Goal: Task Accomplishment & Management: Use online tool/utility

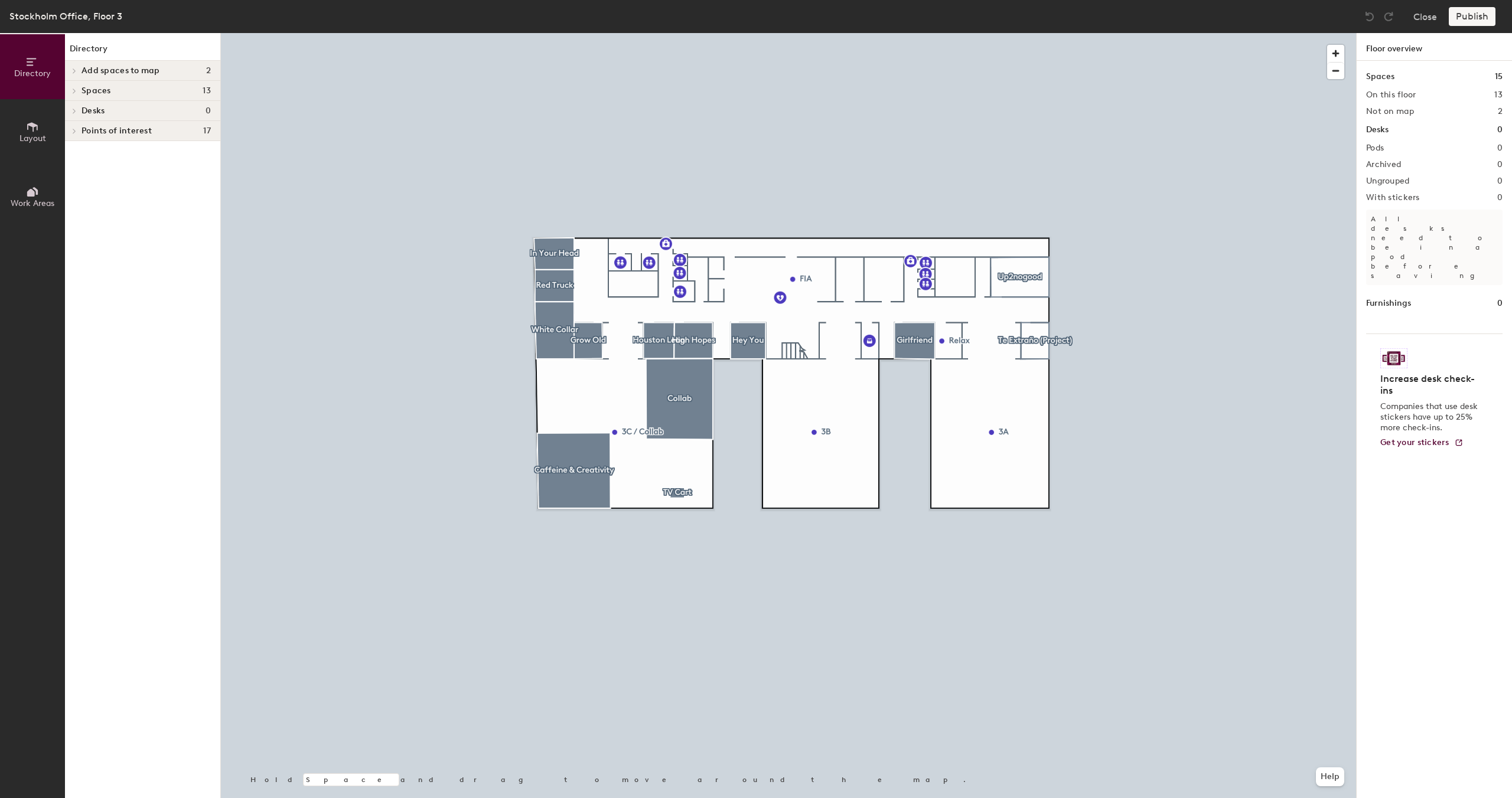
click at [75, 72] on icon at bounding box center [74, 71] width 2 height 5
click at [75, 128] on icon at bounding box center [74, 128] width 2 height 5
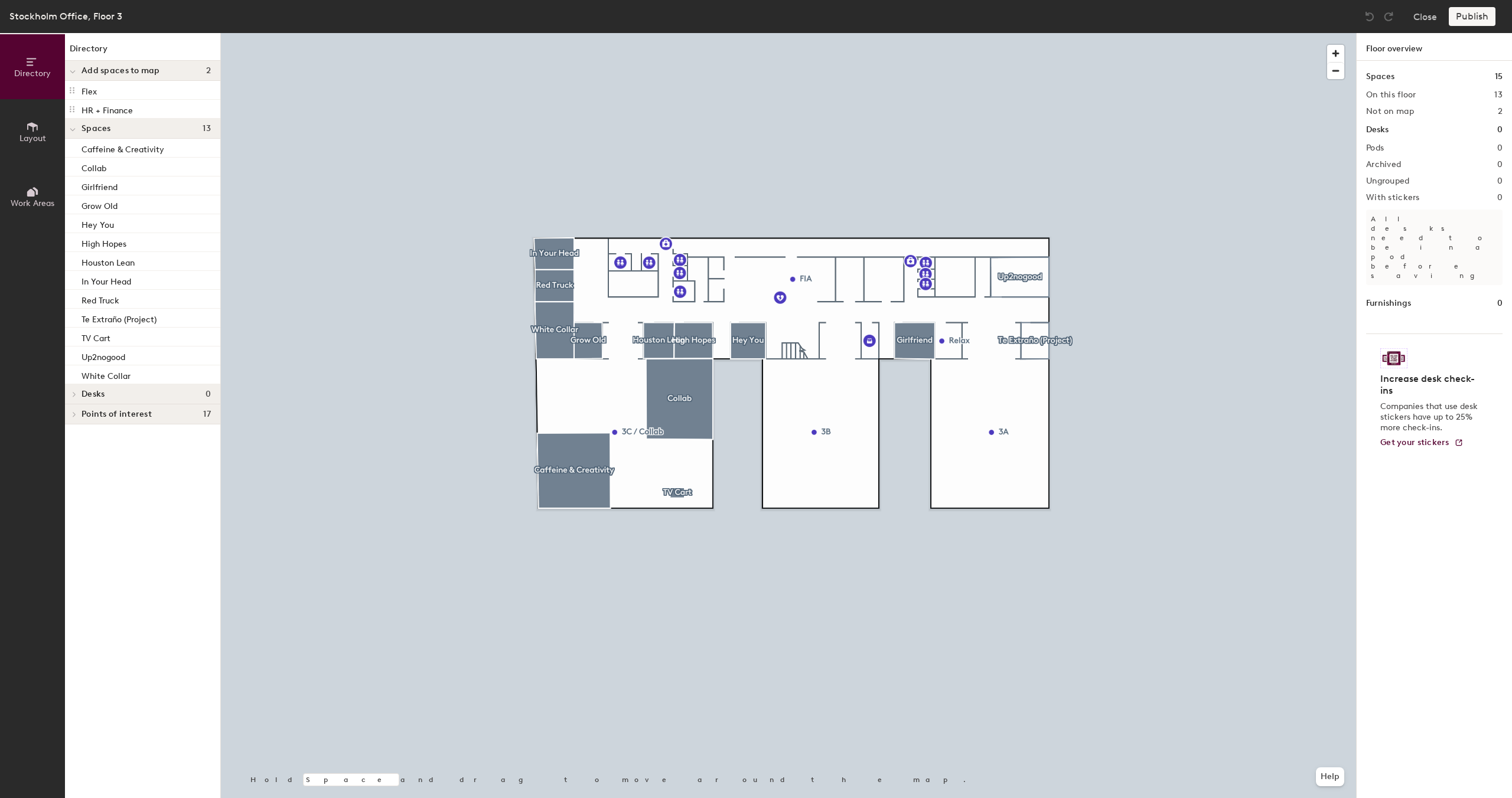
click at [71, 392] on span at bounding box center [73, 394] width 10 height 6
click at [76, 395] on div at bounding box center [72, 394] width 16 height 19
click at [74, 412] on icon at bounding box center [75, 415] width 5 height 6
click at [75, 413] on icon at bounding box center [73, 415] width 6 height 5
click at [33, 135] on span "Layout" at bounding box center [33, 138] width 26 height 10
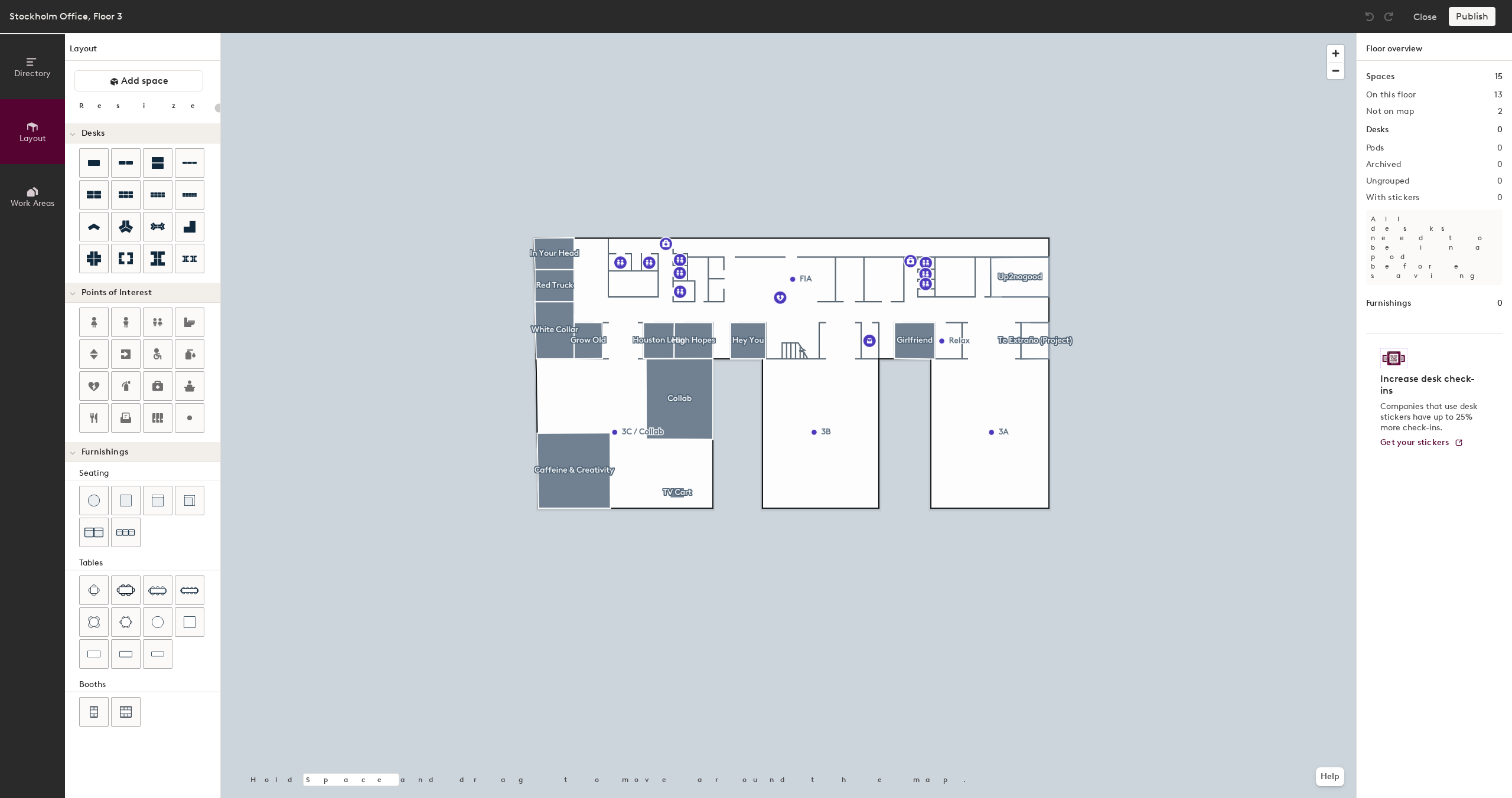
click at [23, 181] on button "Work Areas" at bounding box center [32, 196] width 65 height 65
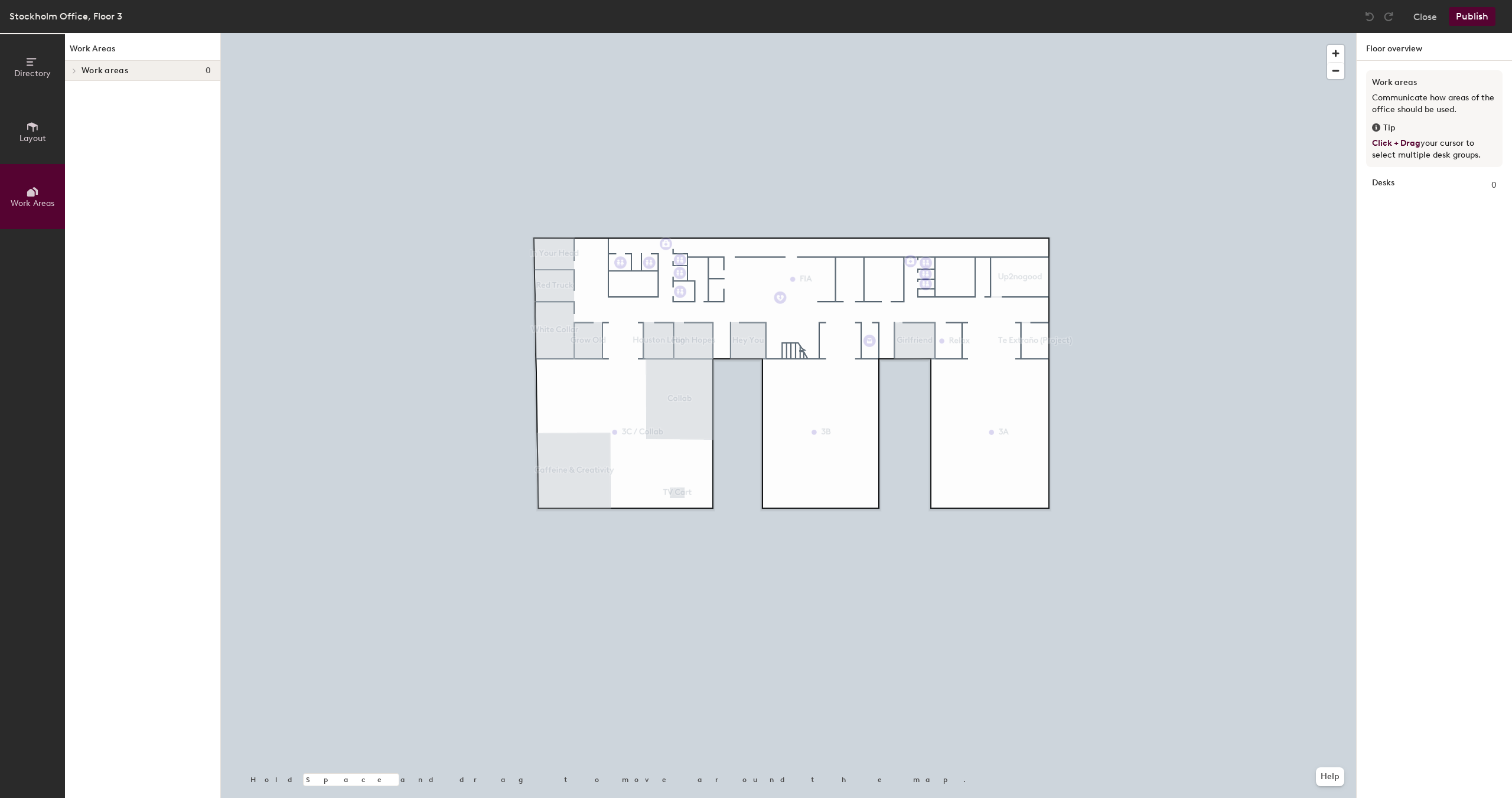
click at [39, 72] on span "Directory" at bounding box center [32, 73] width 37 height 10
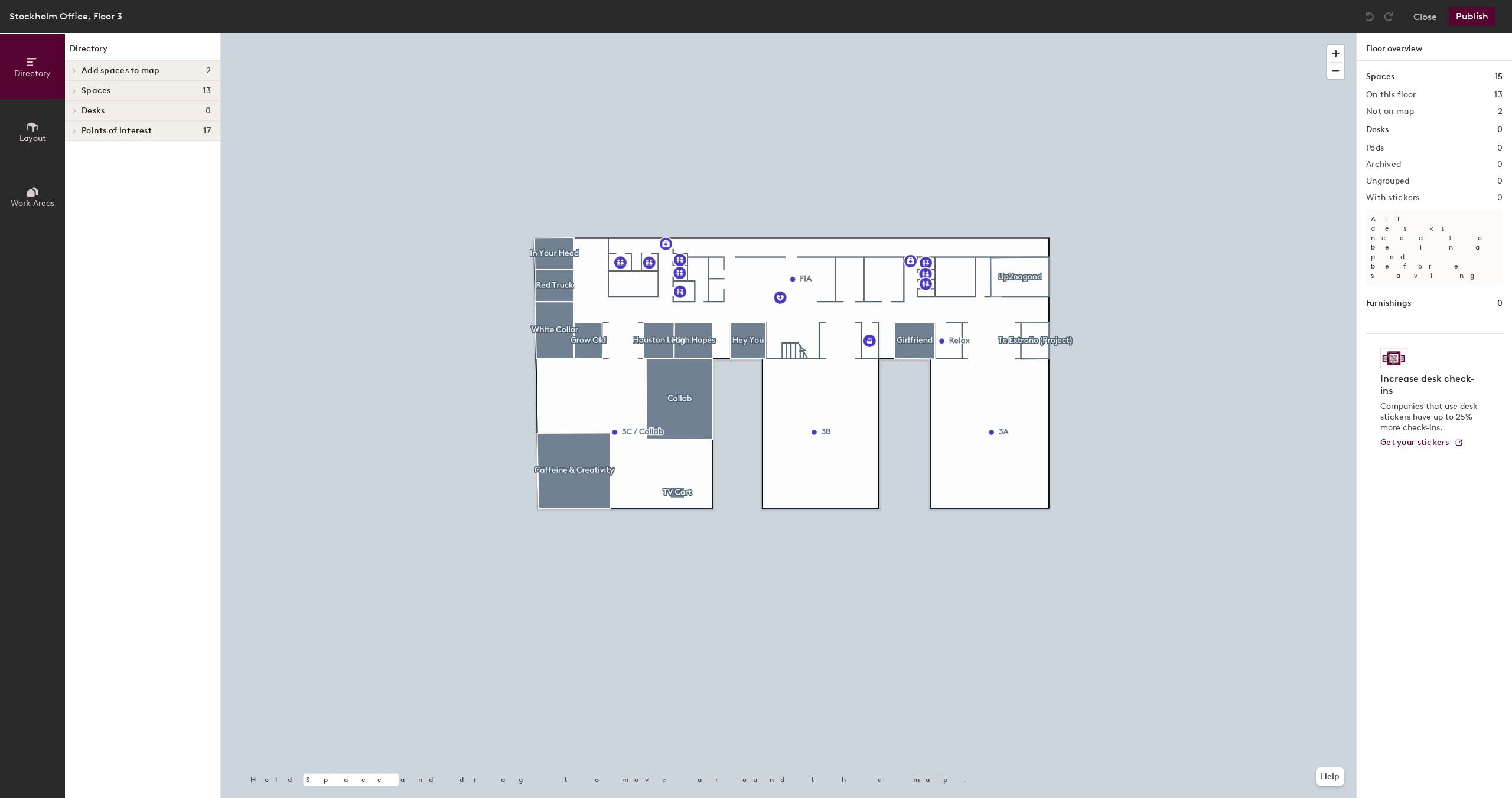
click at [1026, 33] on div at bounding box center [788, 33] width 1135 height 0
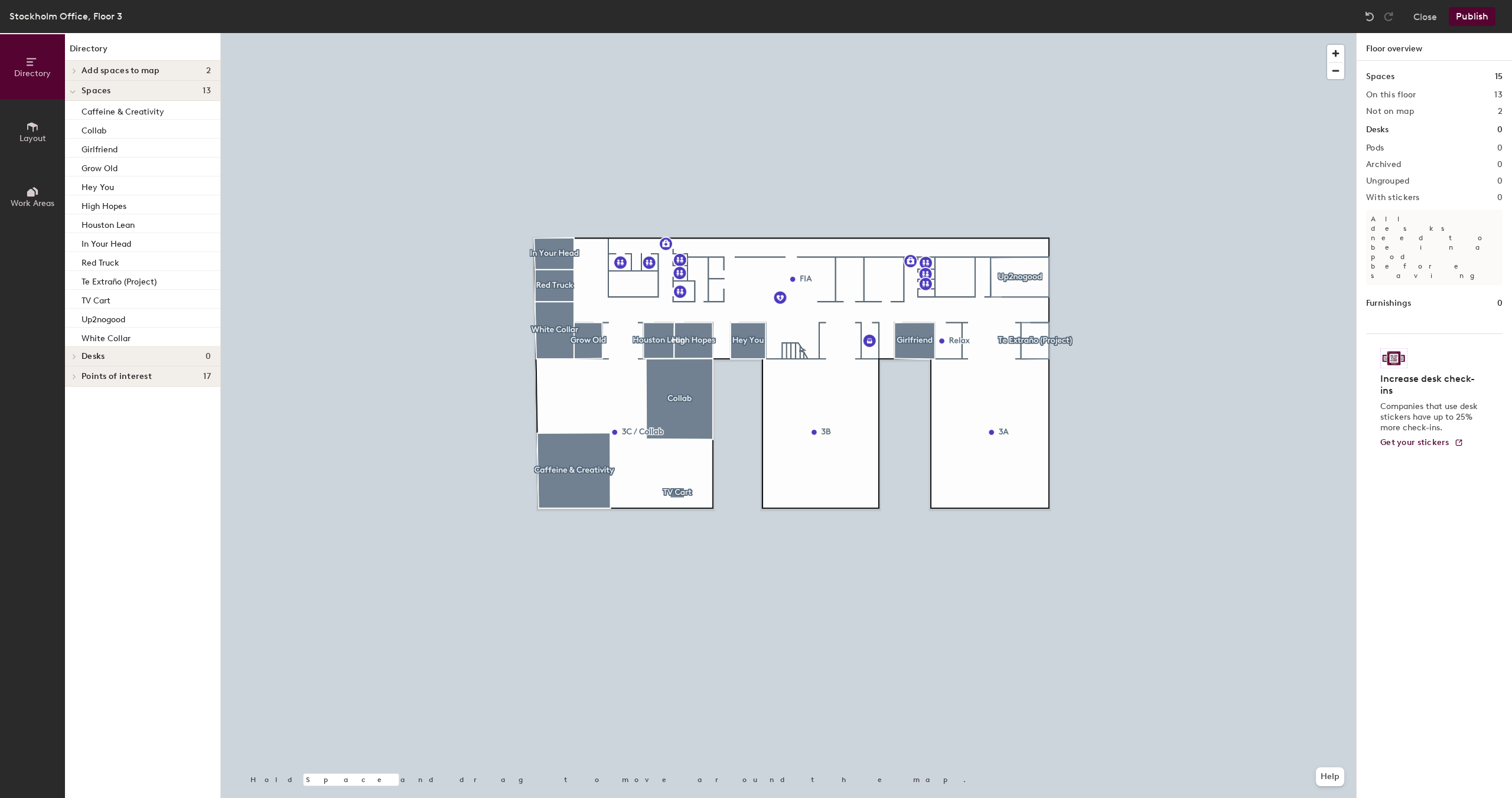
click at [30, 131] on icon at bounding box center [32, 127] width 13 height 13
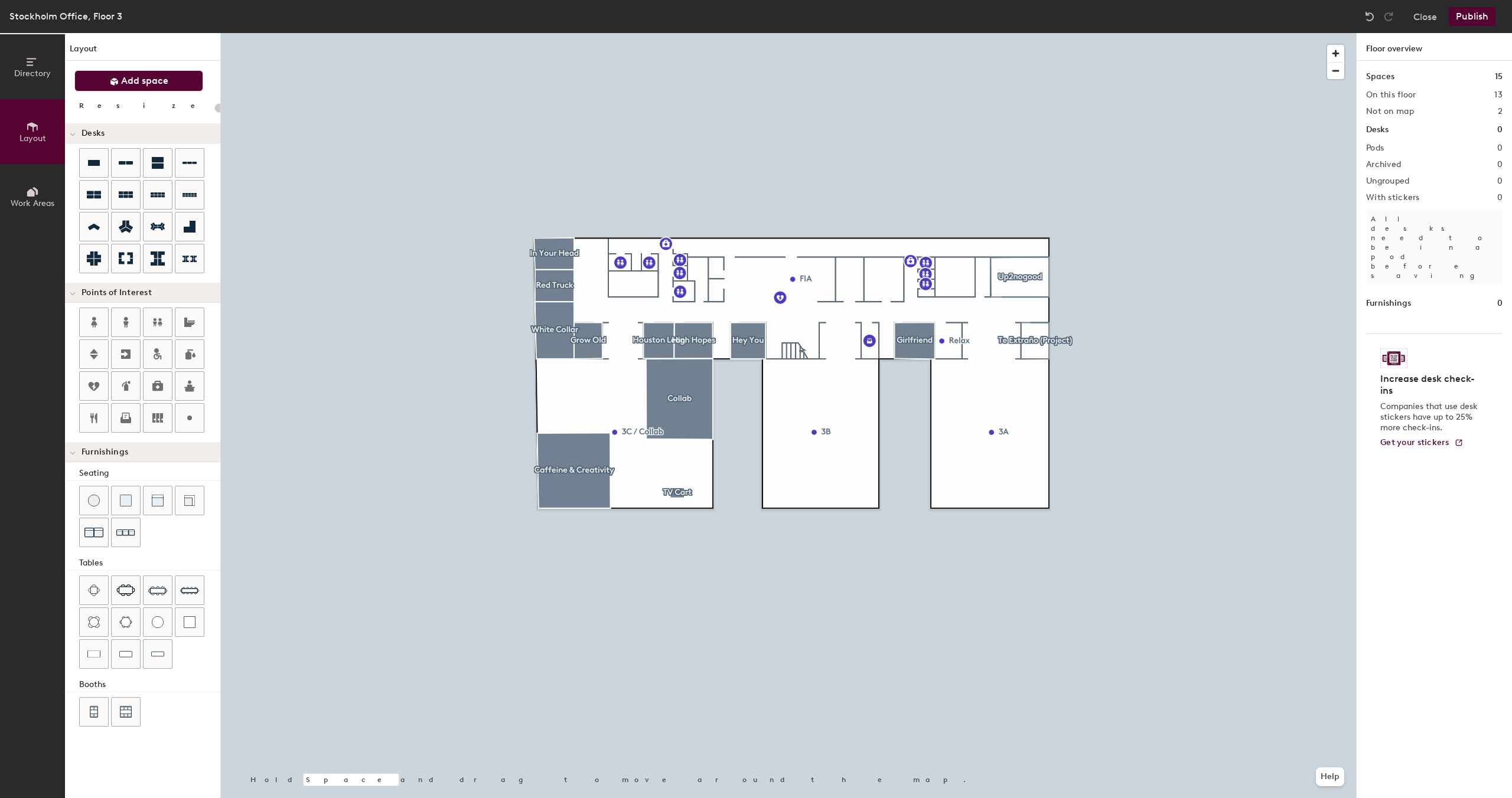
click at [152, 82] on span "Add space" at bounding box center [145, 80] width 47 height 12
click at [35, 77] on span "Directory" at bounding box center [32, 73] width 37 height 10
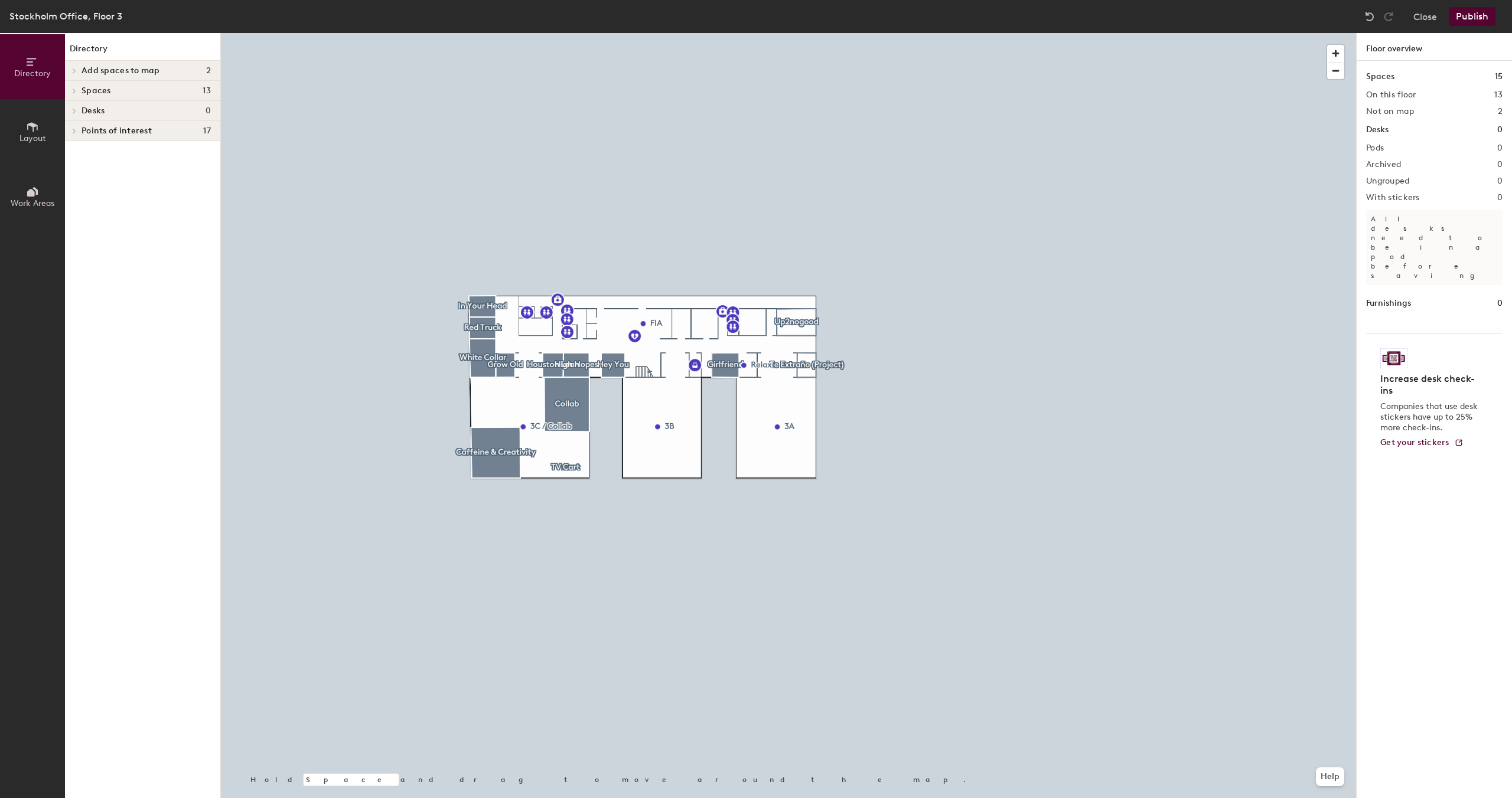
click at [49, 135] on button "Layout" at bounding box center [32, 131] width 65 height 65
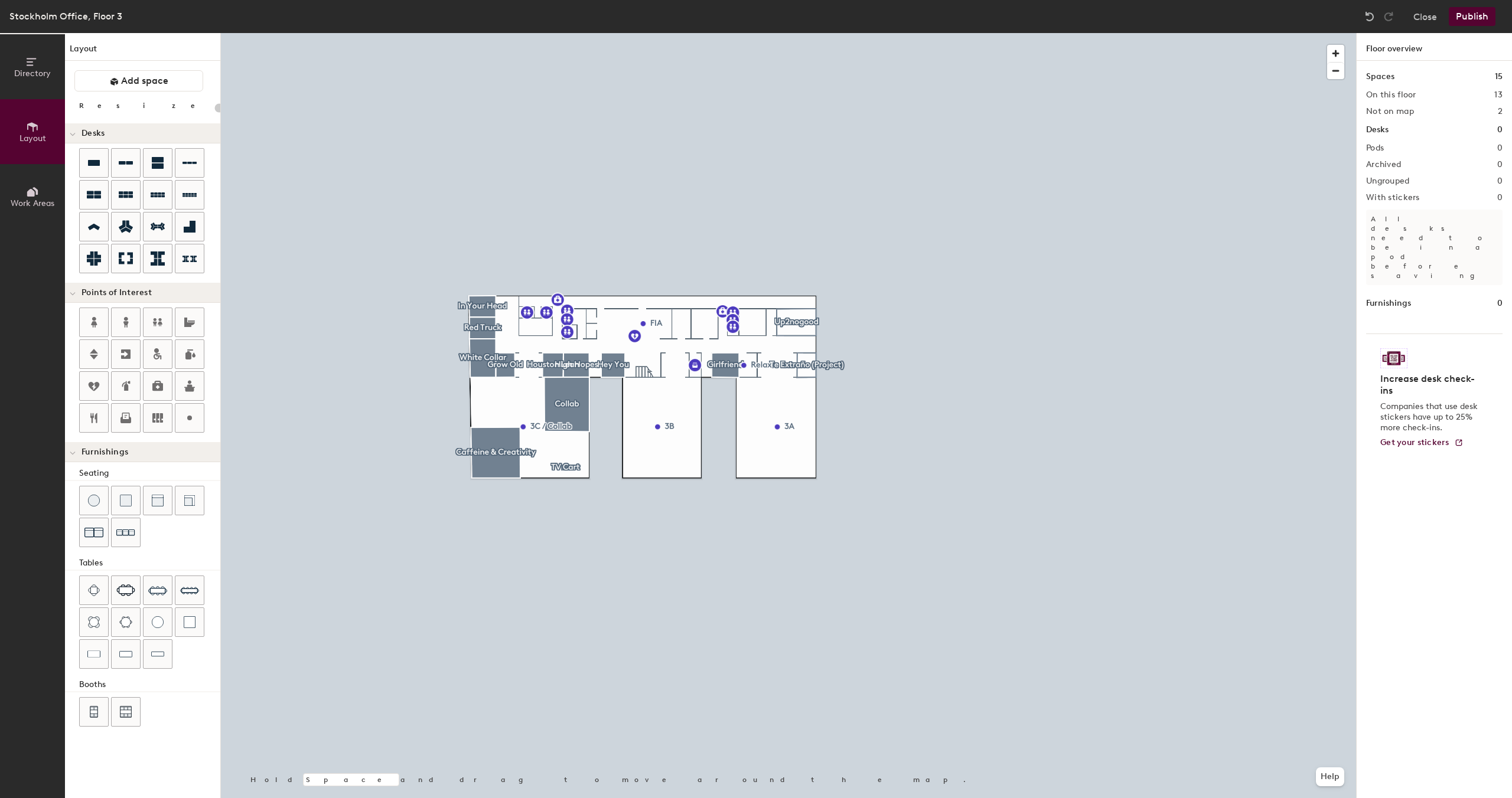
click at [48, 64] on button "Directory" at bounding box center [32, 66] width 65 height 65
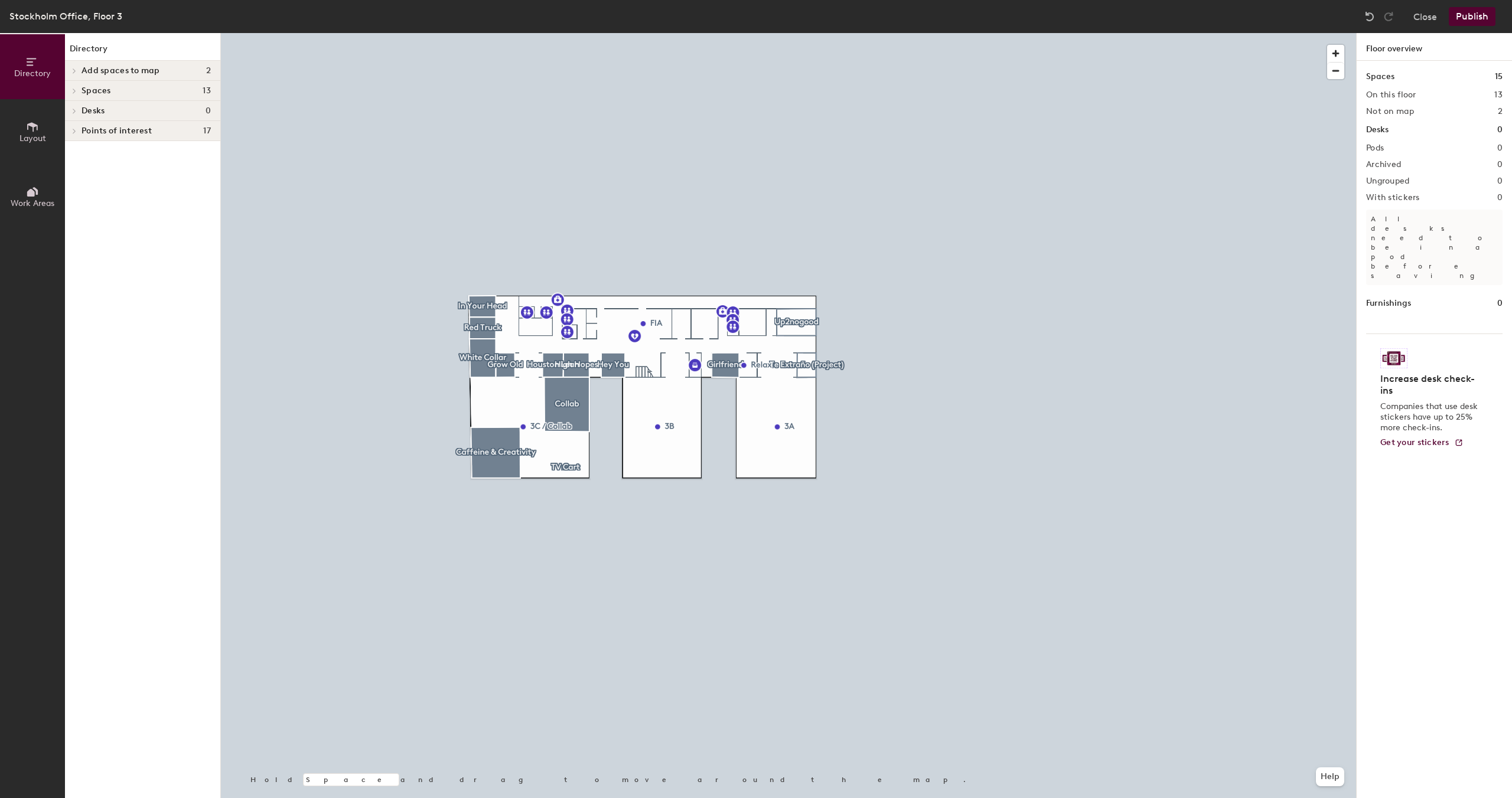
click at [163, 72] on h4 "Add spaces to map 2" at bounding box center [146, 71] width 129 height 9
click at [87, 131] on span "Spaces" at bounding box center [96, 128] width 30 height 9
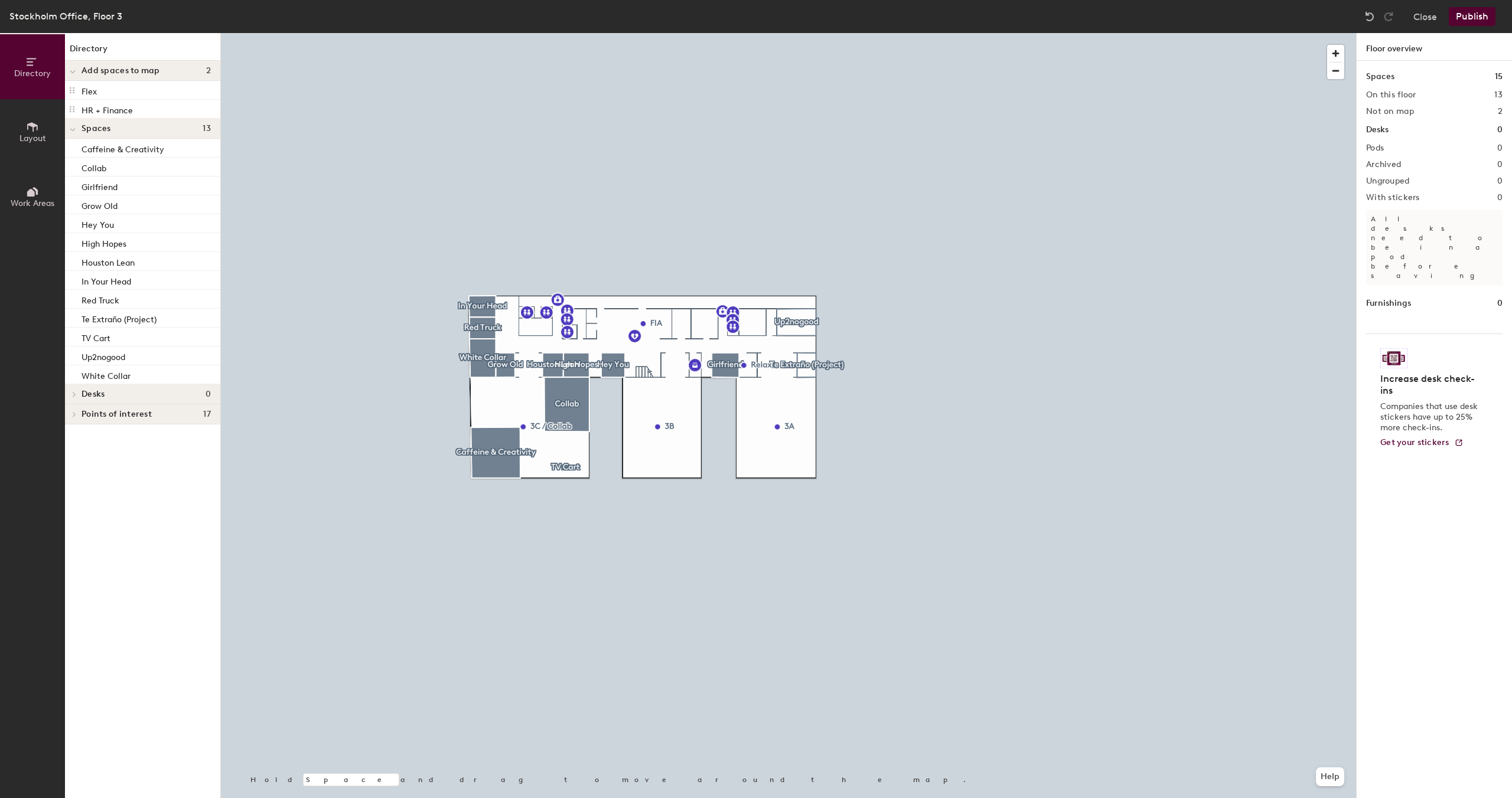
click at [76, 391] on icon at bounding box center [75, 394] width 5 height 6
click at [88, 415] on span "Points of interest" at bounding box center [117, 415] width 70 height 9
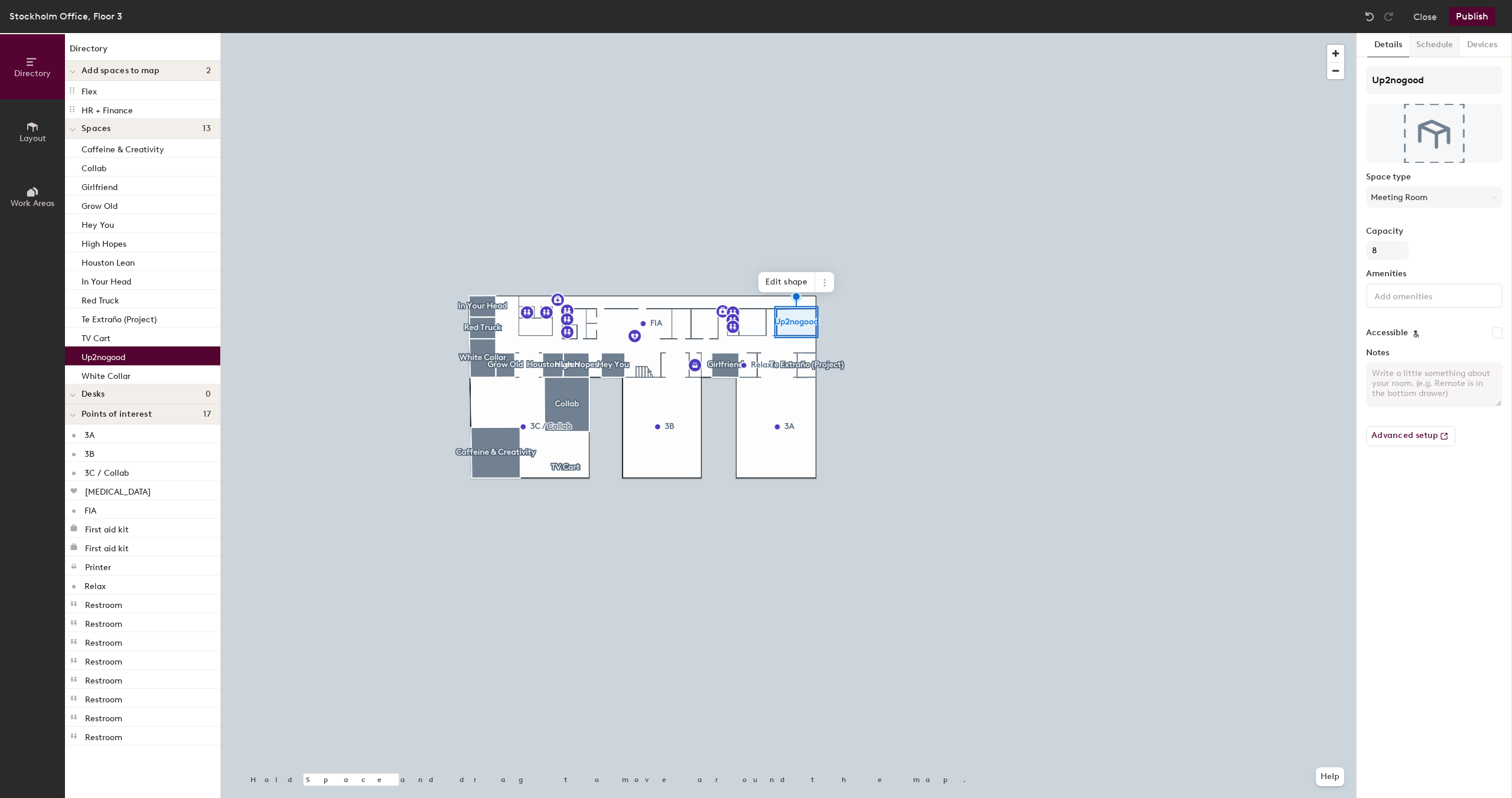
click at [1434, 51] on button "Schedule" at bounding box center [1434, 44] width 51 height 24
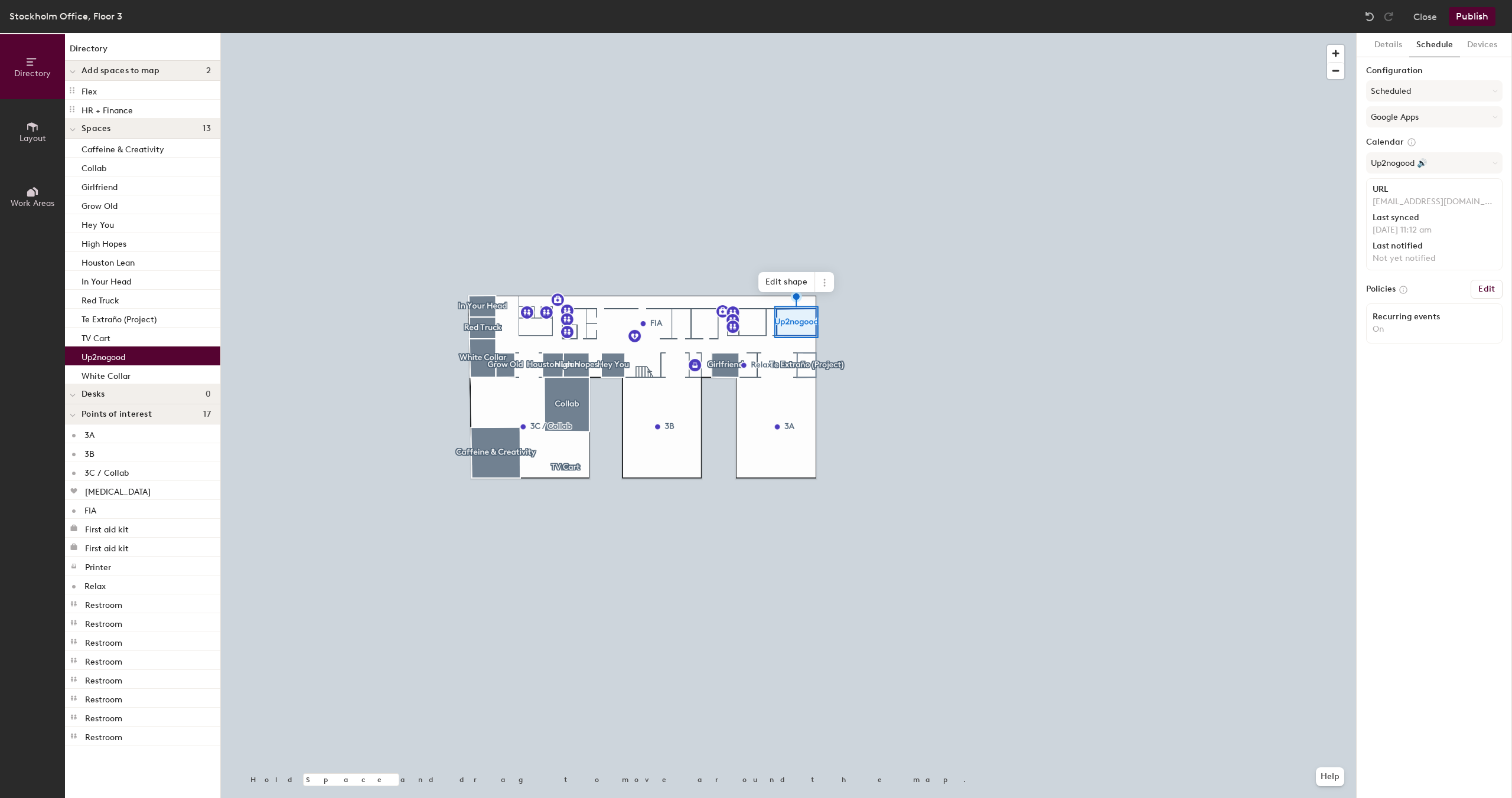
click at [1486, 289] on h6 "Edit" at bounding box center [1486, 289] width 16 height 9
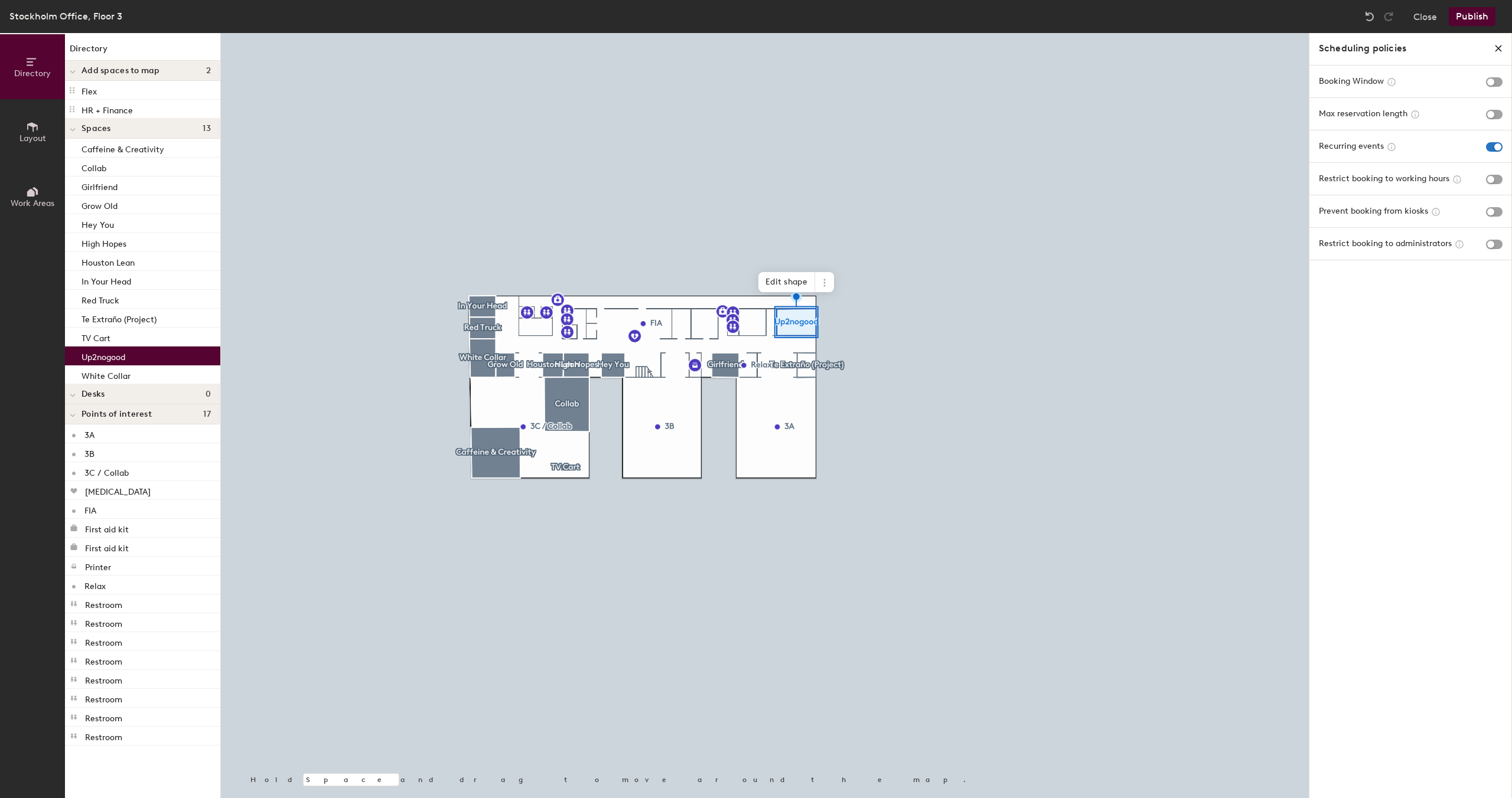
click at [1496, 42] on div "Scheduling policies" at bounding box center [1410, 47] width 203 height 30
click at [1500, 50] on icon "close policies" at bounding box center [1498, 48] width 9 height 9
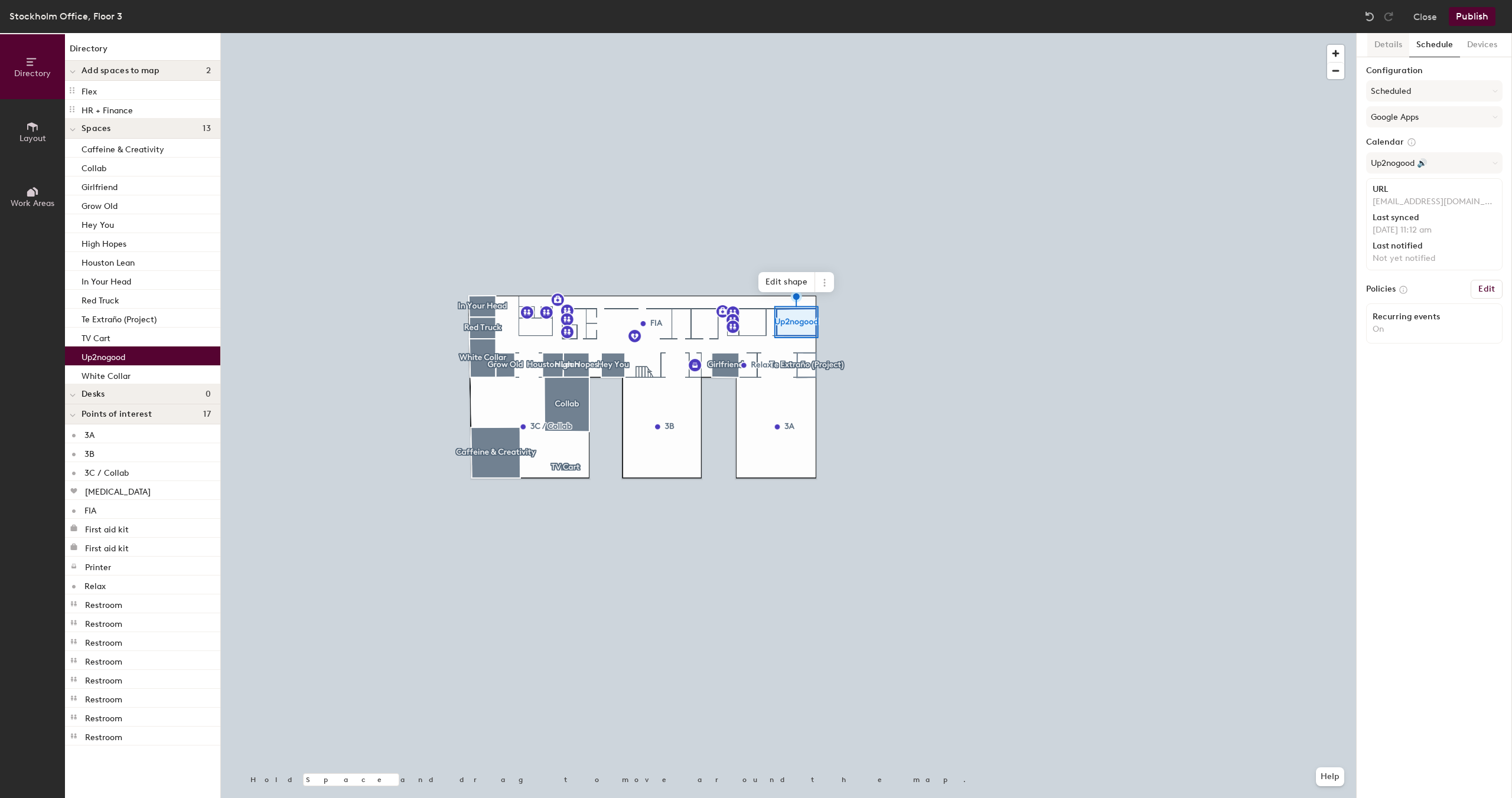
click at [1392, 47] on button "Details" at bounding box center [1388, 44] width 42 height 24
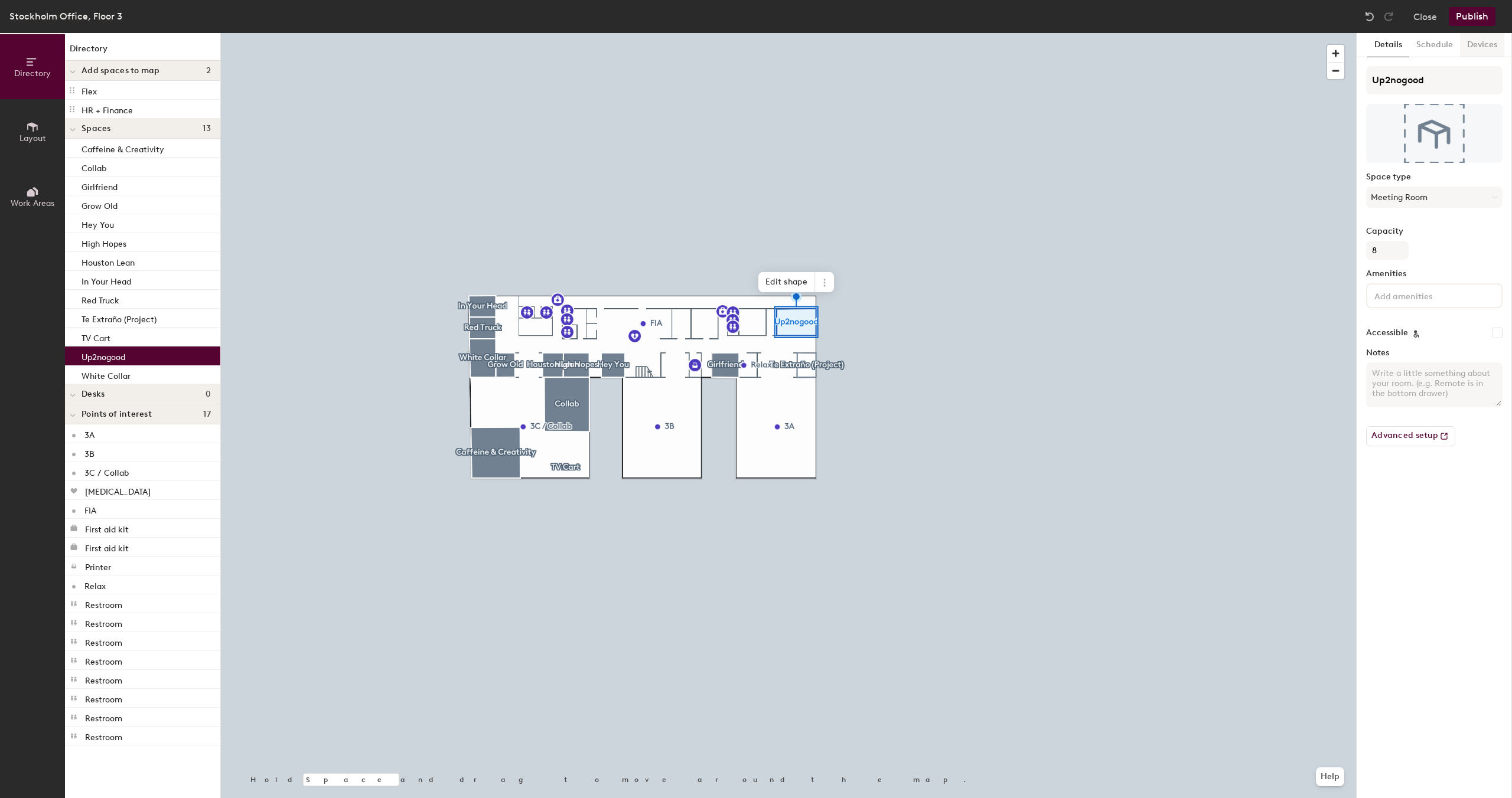
click at [1475, 45] on button "Devices" at bounding box center [1482, 44] width 44 height 24
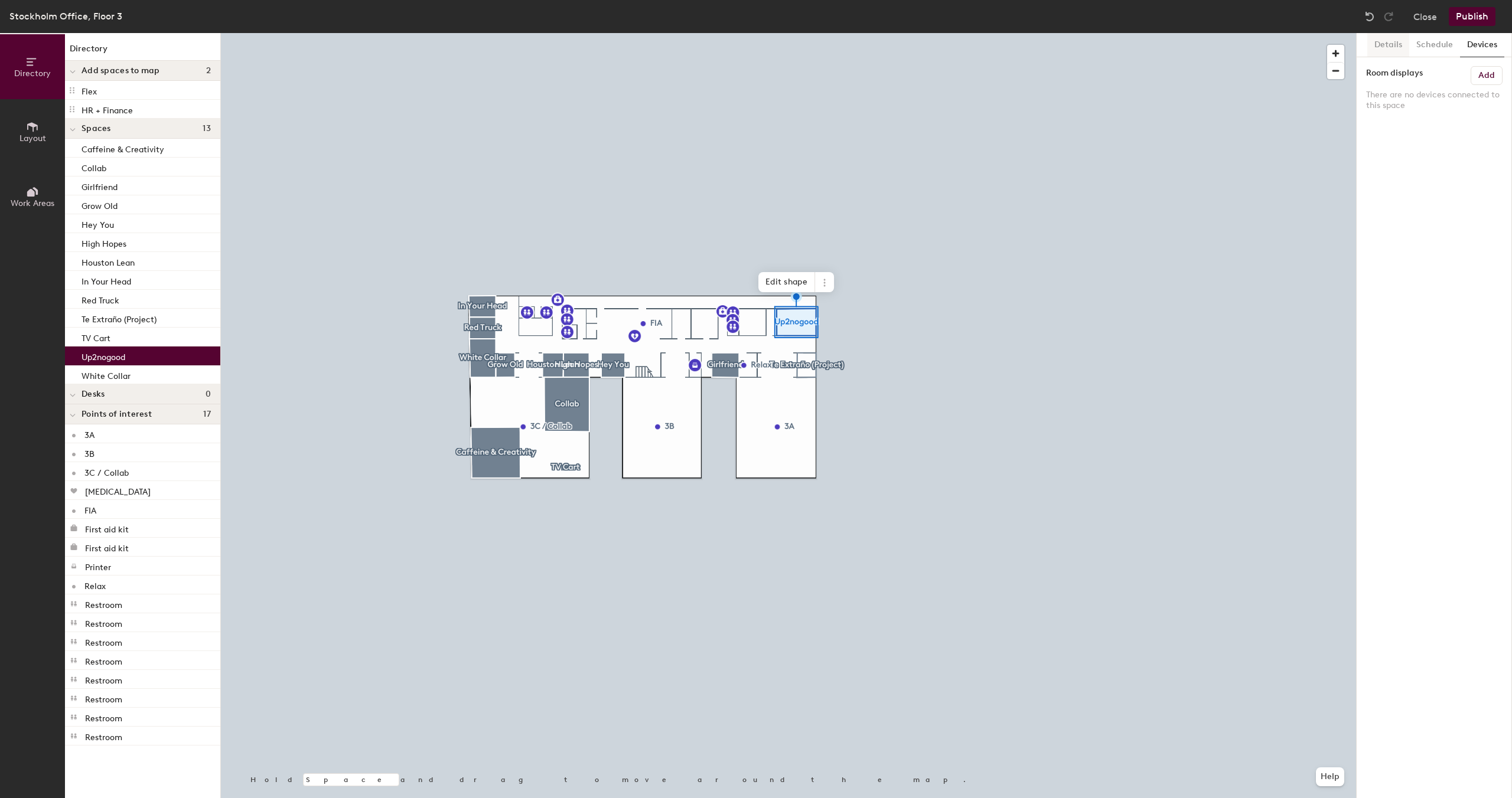
click at [1388, 48] on button "Details" at bounding box center [1388, 44] width 42 height 24
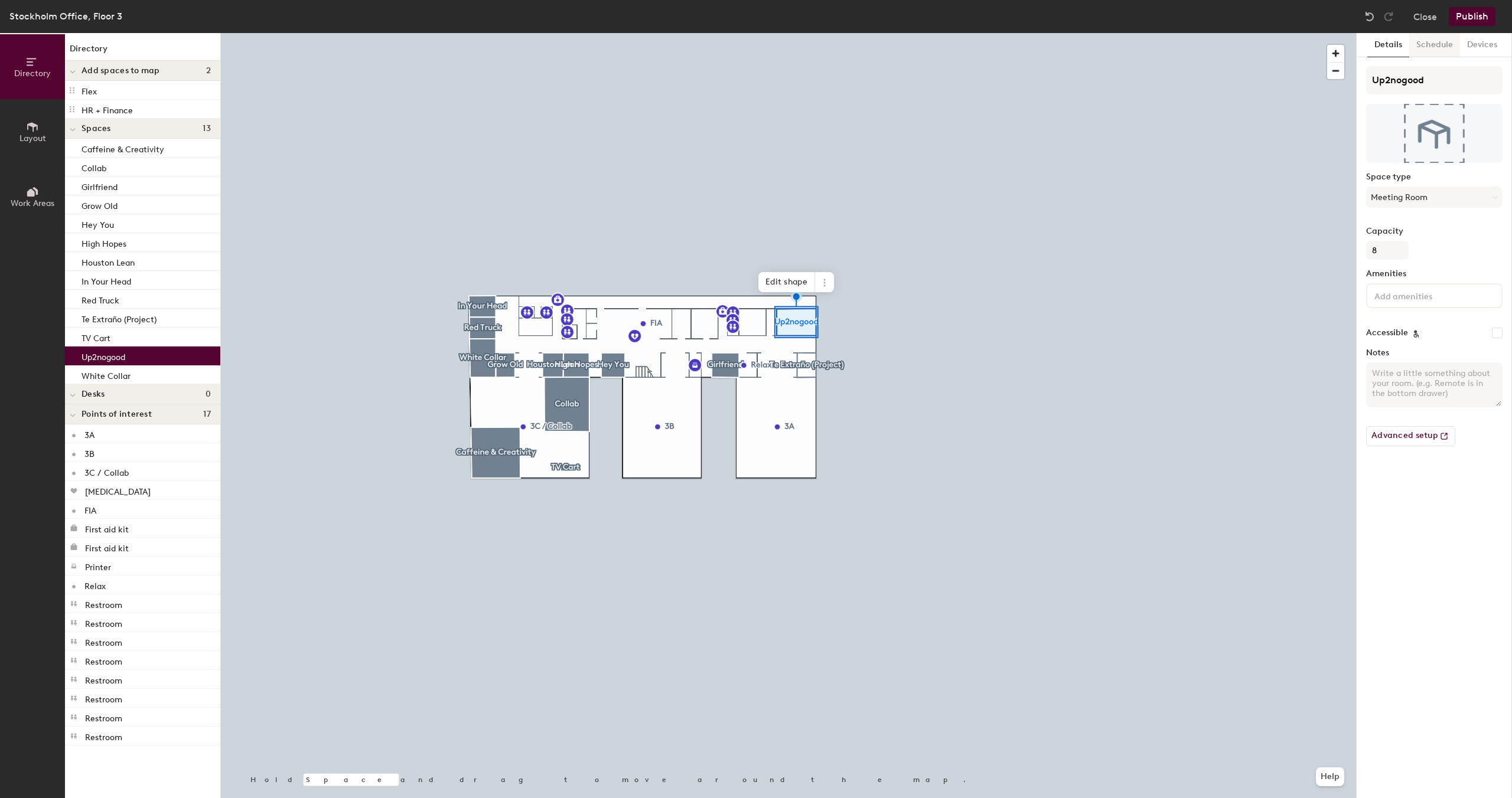
click at [1433, 44] on button "Schedule" at bounding box center [1434, 44] width 51 height 24
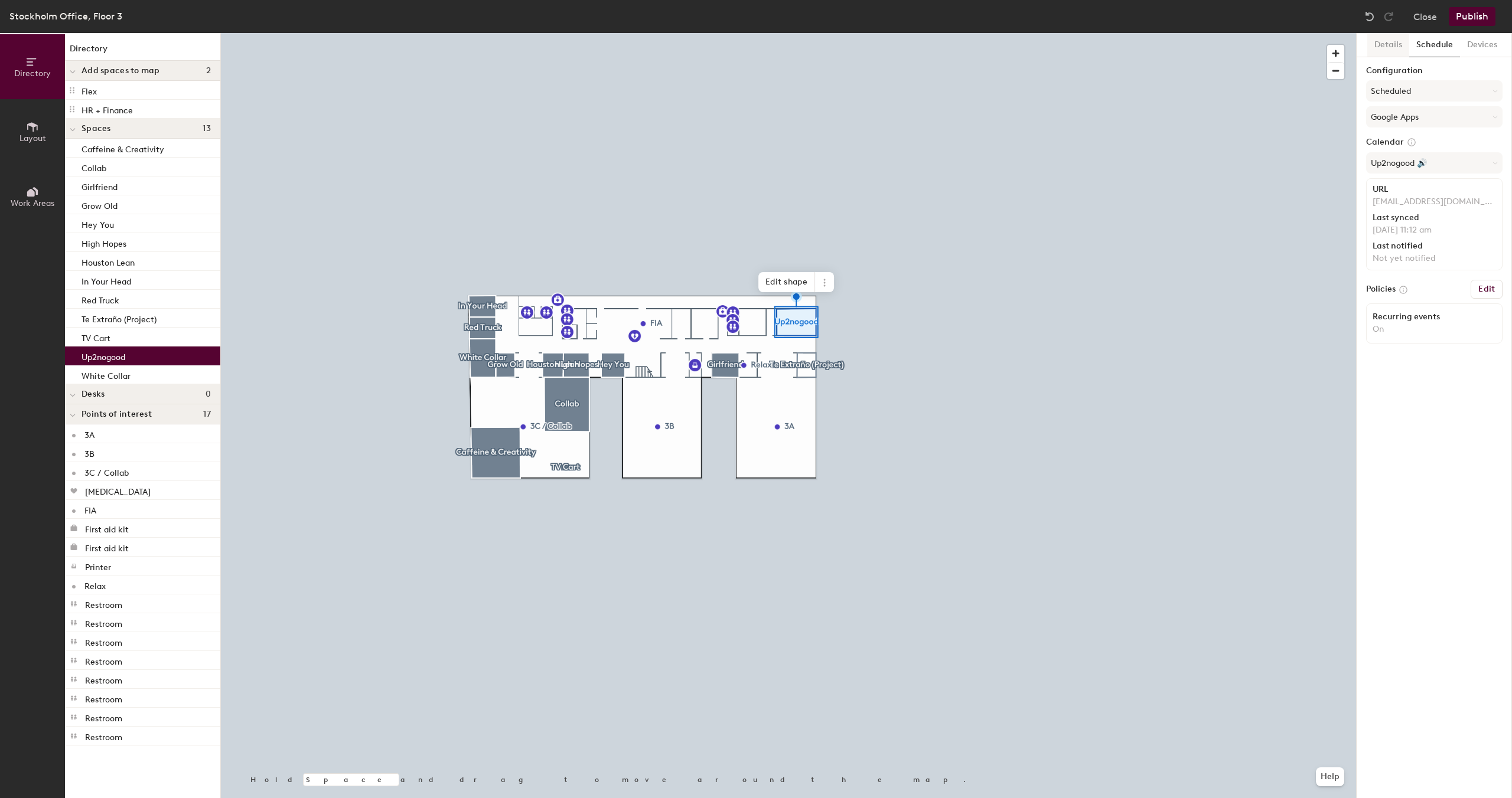
click at [1387, 47] on button "Details" at bounding box center [1388, 44] width 42 height 24
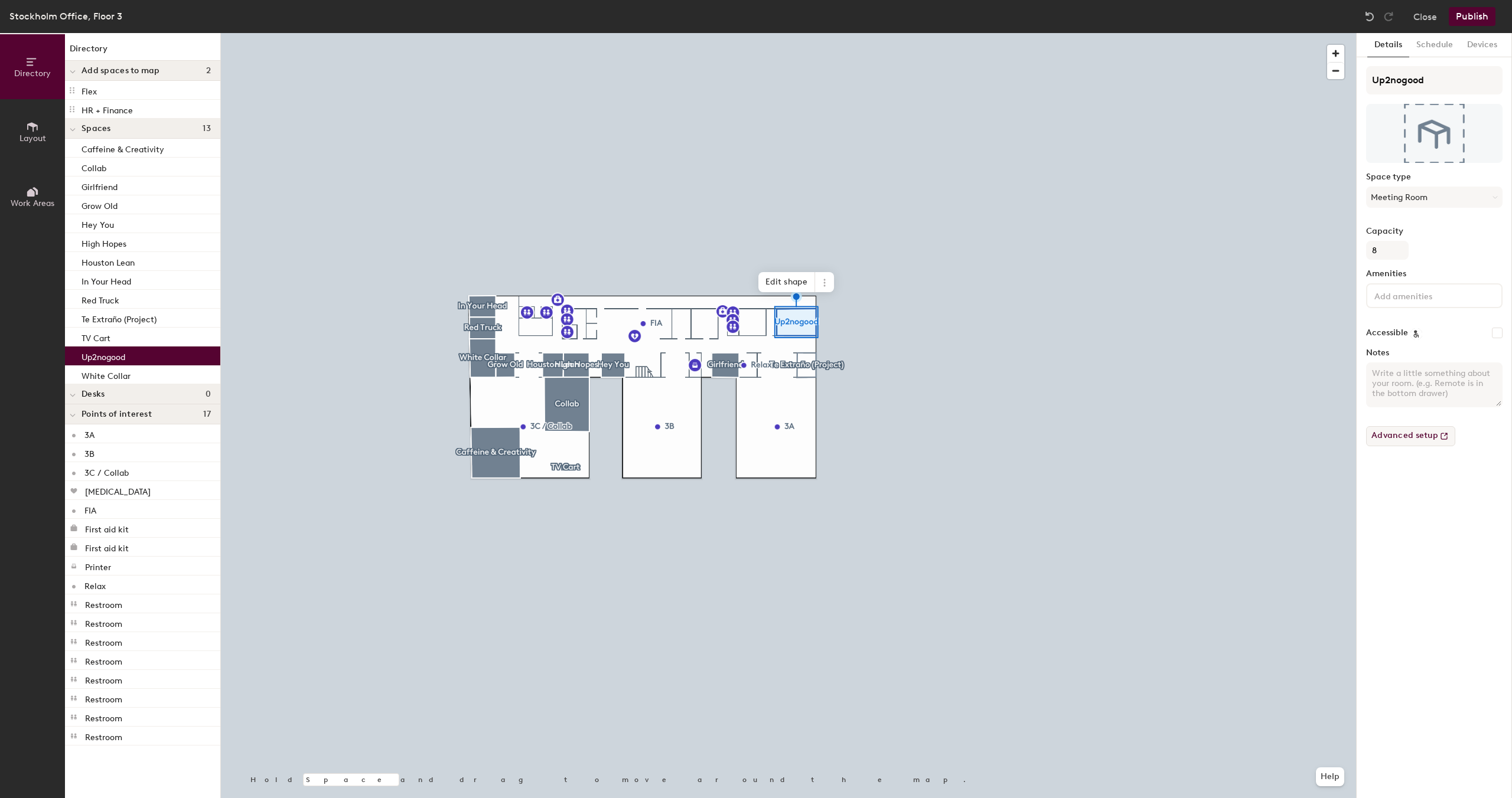
click at [1446, 438] on icon at bounding box center [1444, 436] width 12 height 12
click at [1420, 23] on button "Close" at bounding box center [1425, 16] width 23 height 19
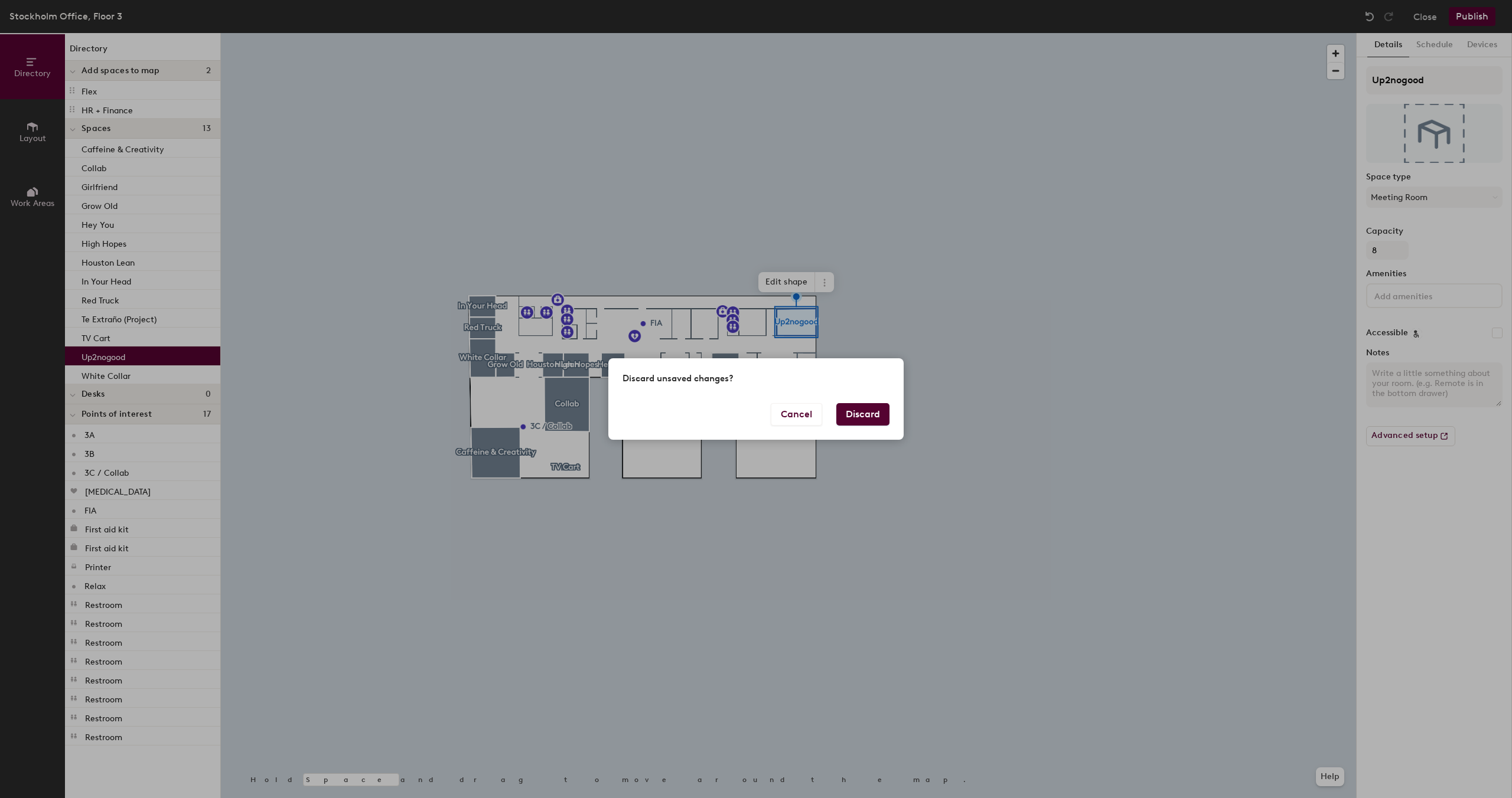
click at [854, 420] on button "Discard" at bounding box center [863, 414] width 53 height 23
